Goal: Task Accomplishment & Management: Manage account settings

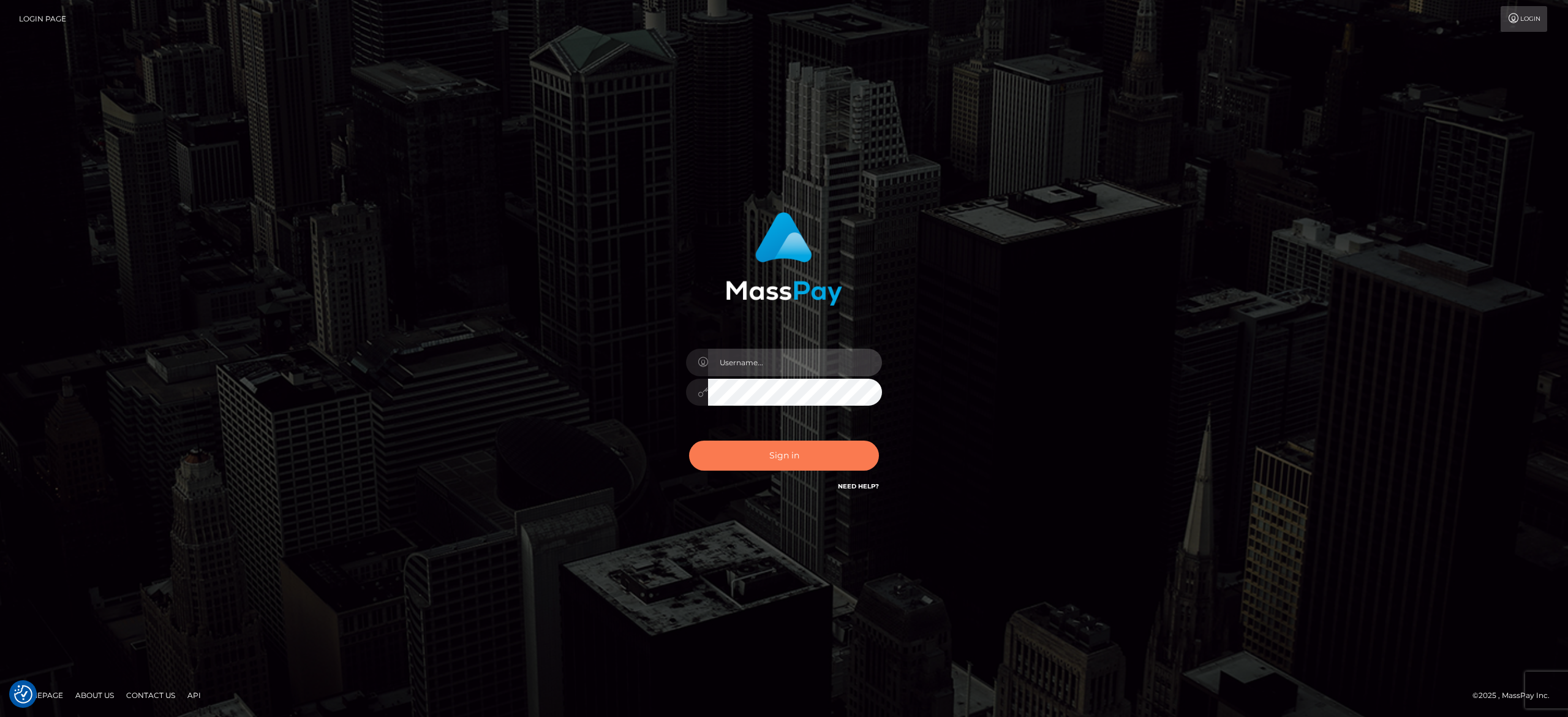
type input "[PERSON_NAME].[PERSON_NAME]"
click at [816, 455] on button "Sign in" at bounding box center [784, 455] width 190 height 30
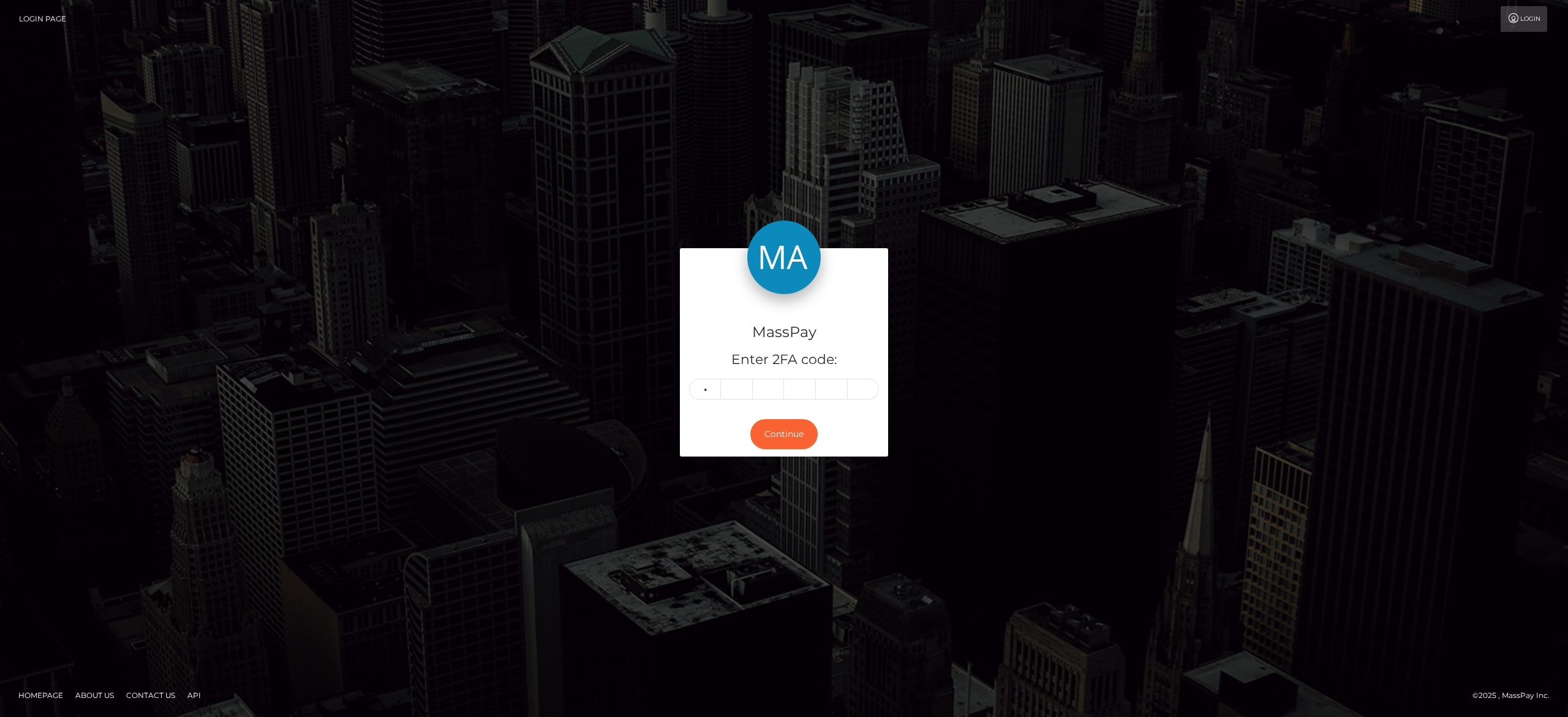
type input "8"
type input "5"
type input "8"
type input "2"
type input "1"
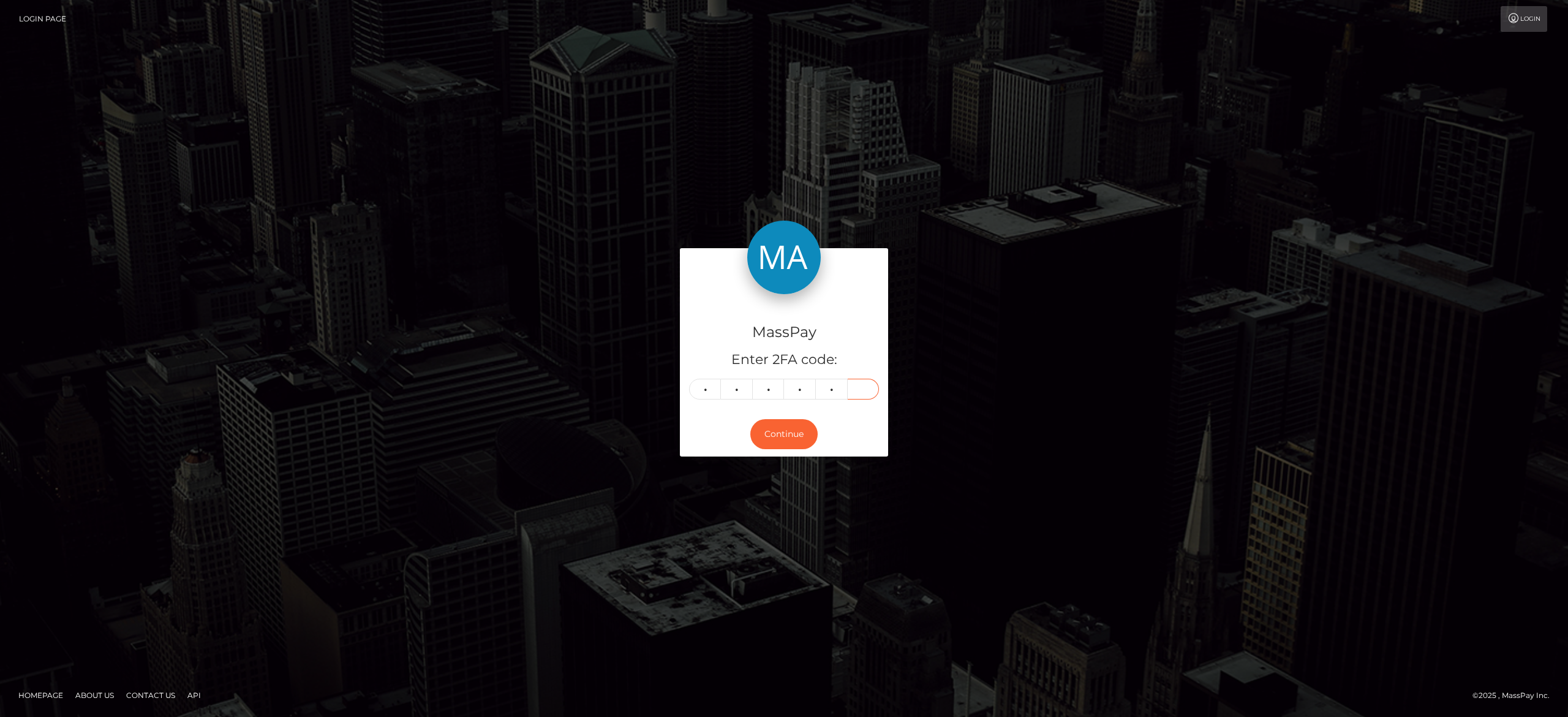
type input "1"
